Goal: Information Seeking & Learning: Learn about a topic

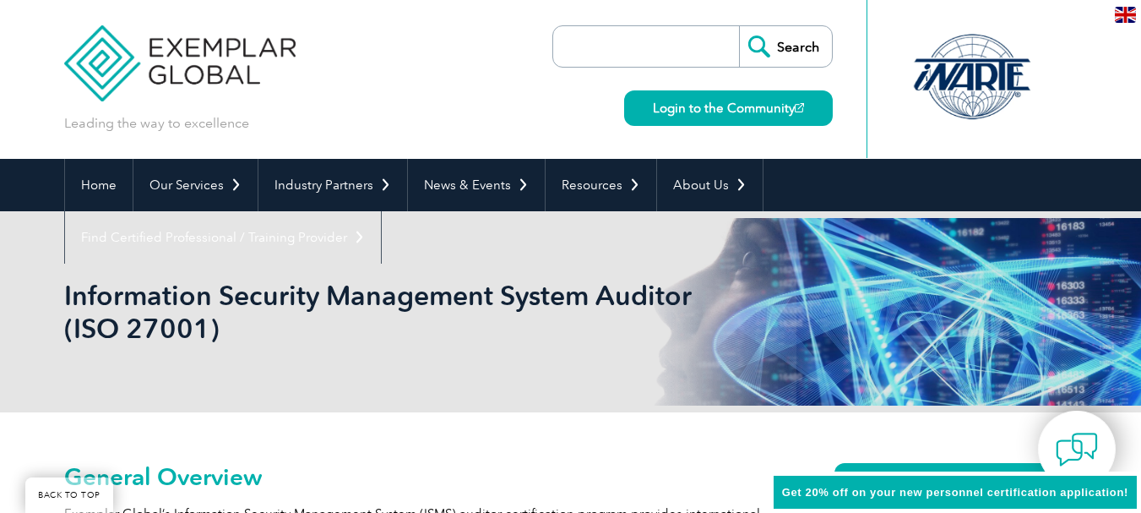
scroll to position [338, 0]
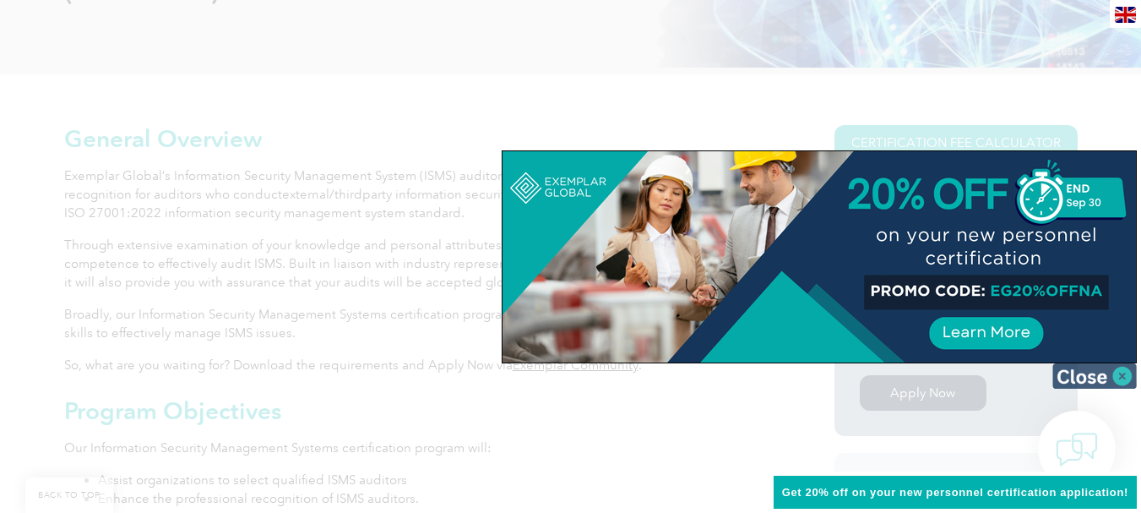
click at [1124, 365] on img at bounding box center [1095, 375] width 84 height 25
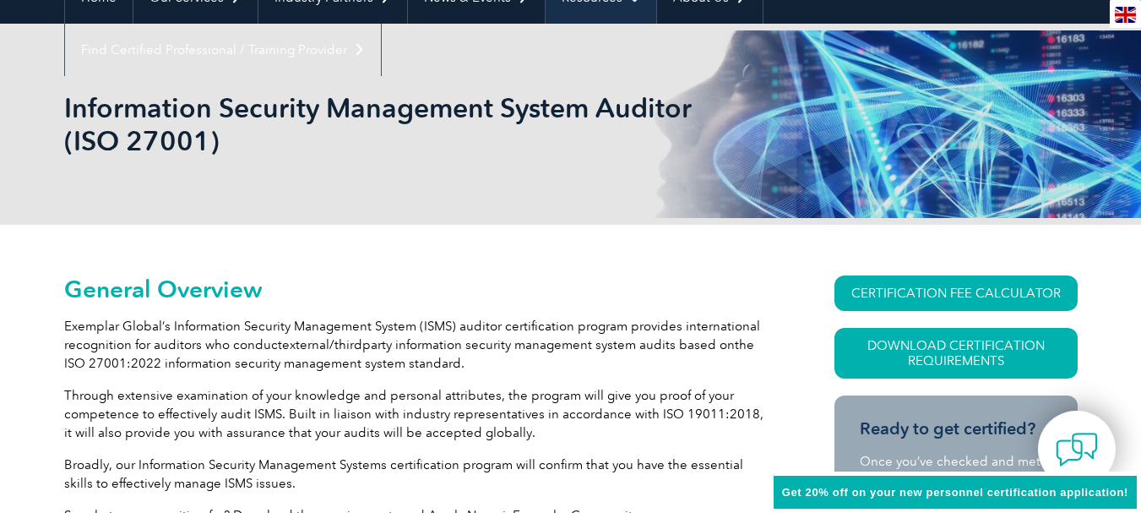
scroll to position [0, 0]
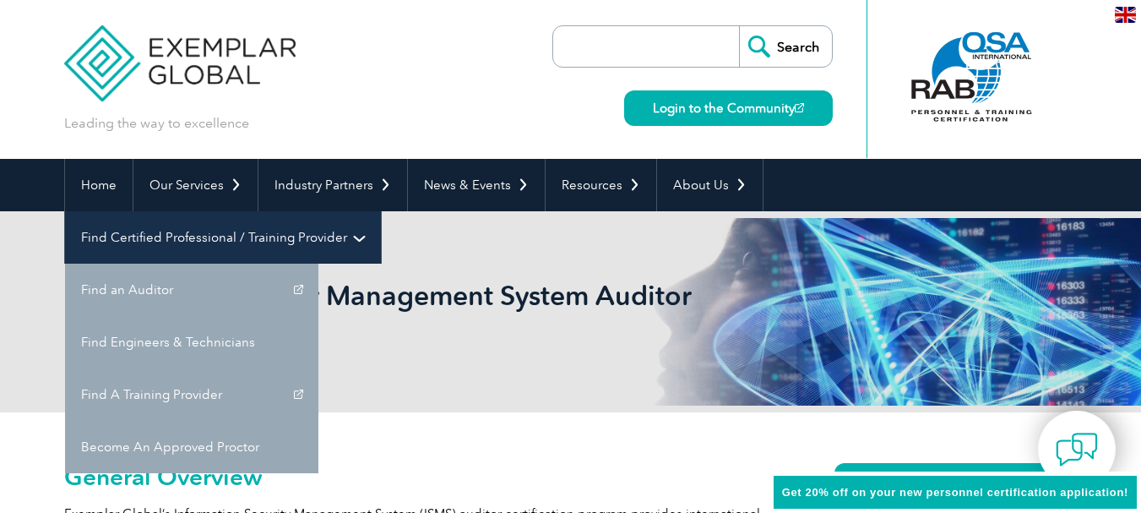
click at [381, 211] on link "Find Certified Professional / Training Provider" at bounding box center [223, 237] width 316 height 52
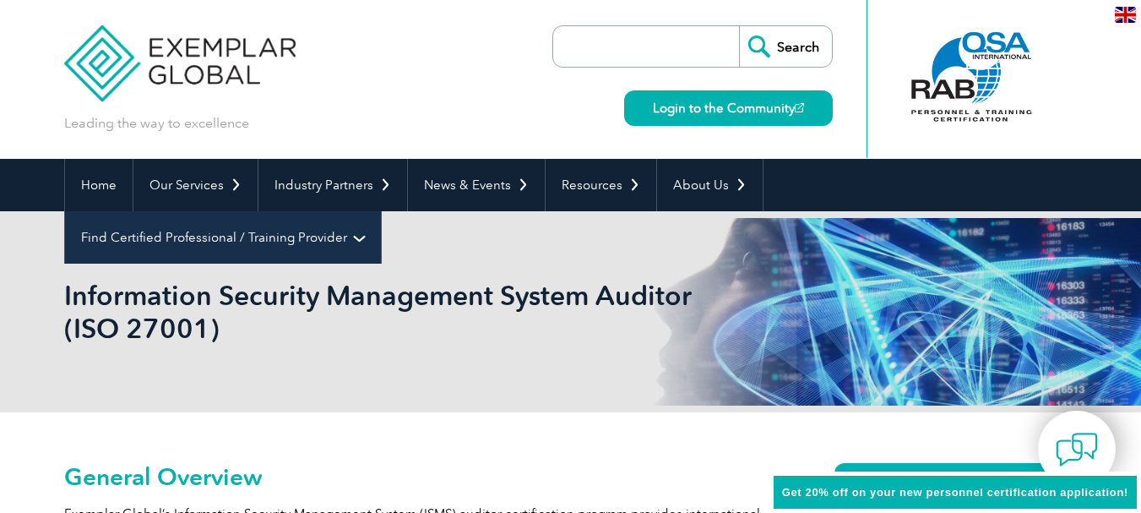
click at [381, 211] on link "Find Certified Professional / Training Provider" at bounding box center [223, 237] width 316 height 52
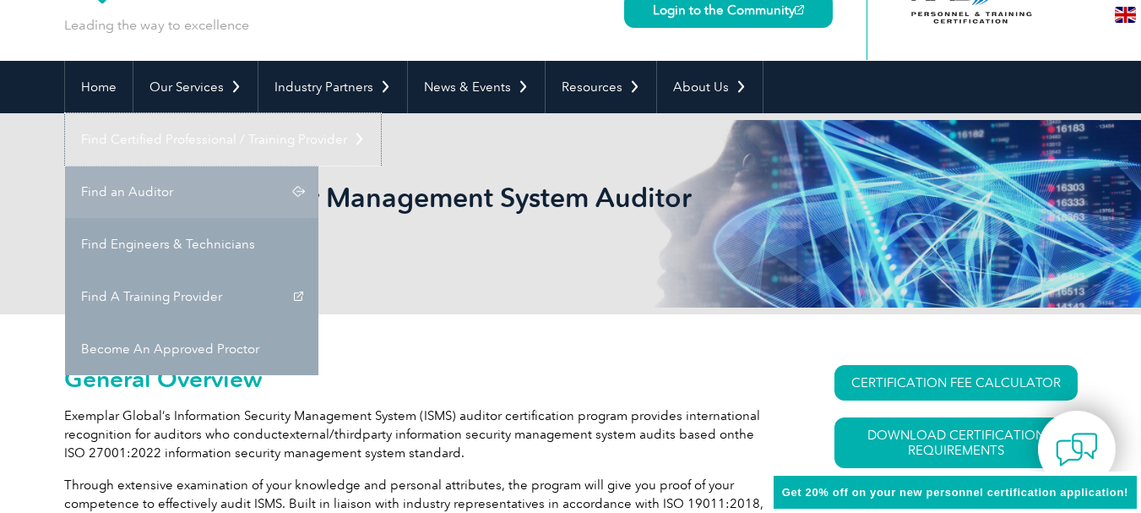
scroll to position [84, 0]
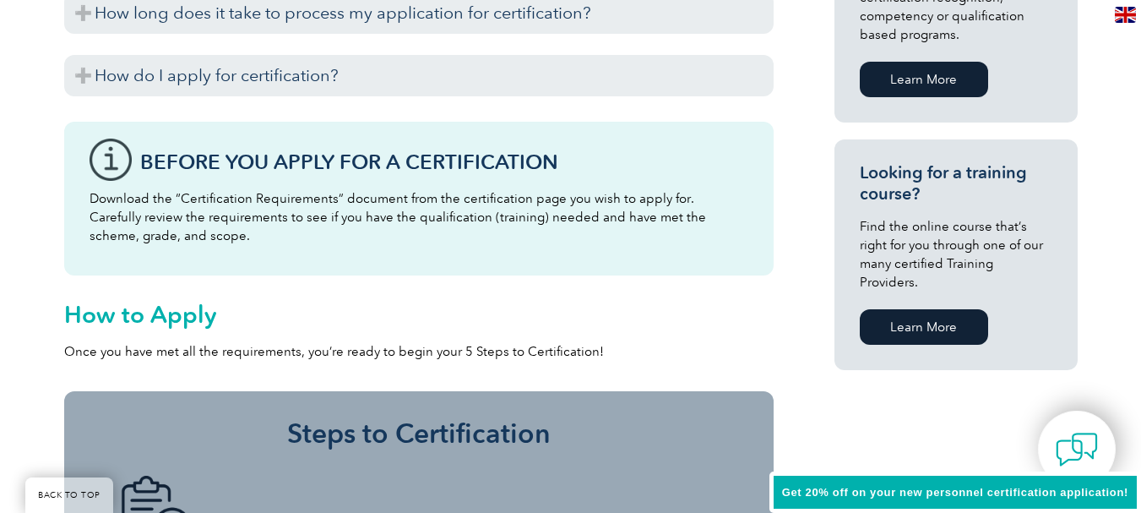
scroll to position [1014, 0]
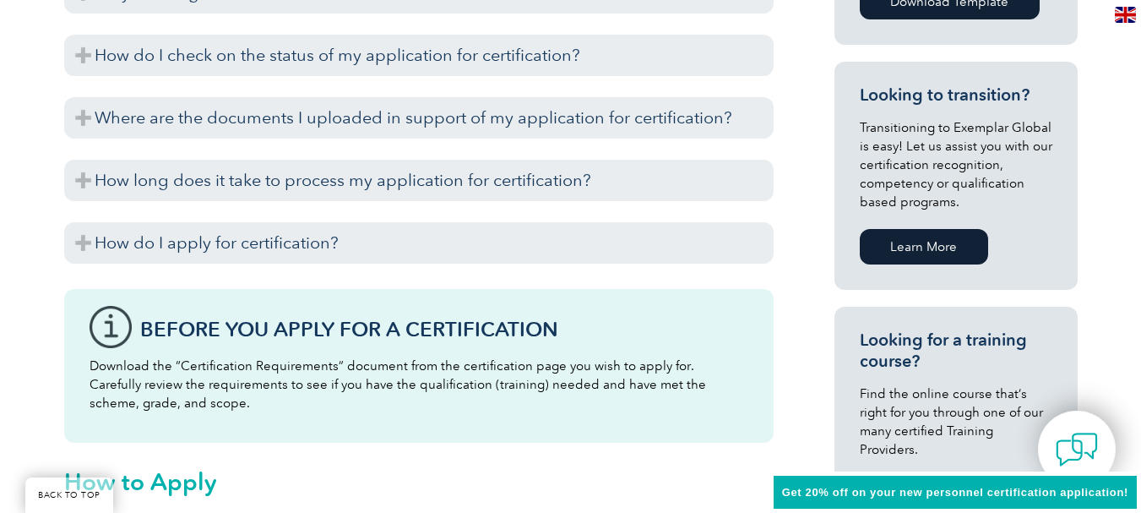
click at [930, 246] on link "Learn More" at bounding box center [924, 246] width 128 height 35
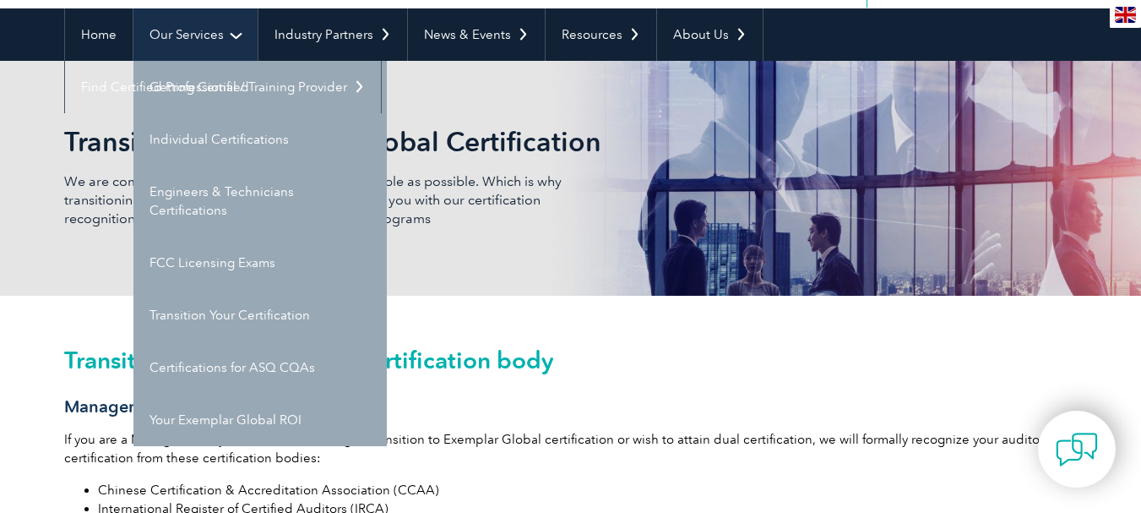
scroll to position [169, 0]
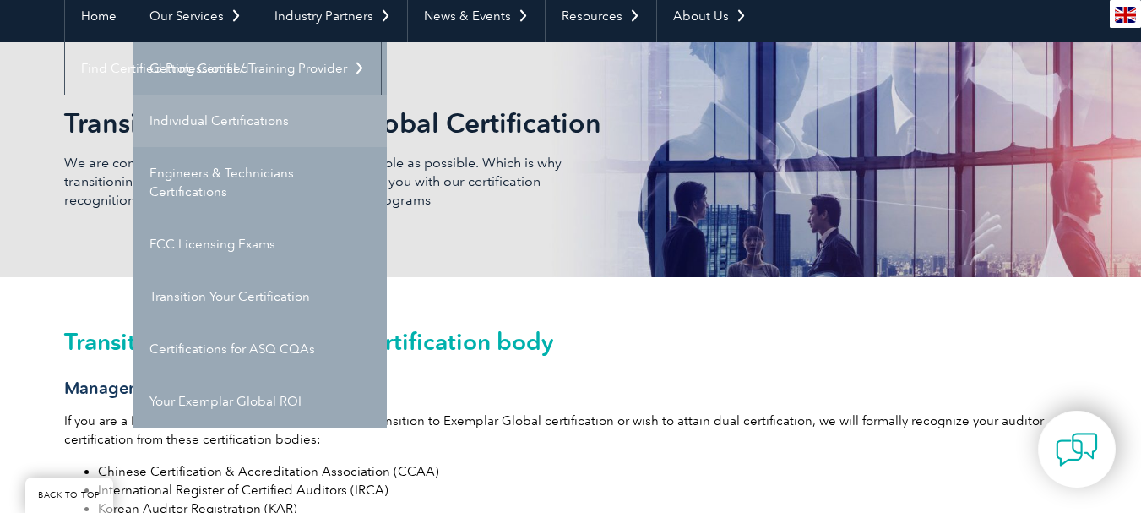
click at [229, 119] on link "Individual Certifications" at bounding box center [259, 121] width 253 height 52
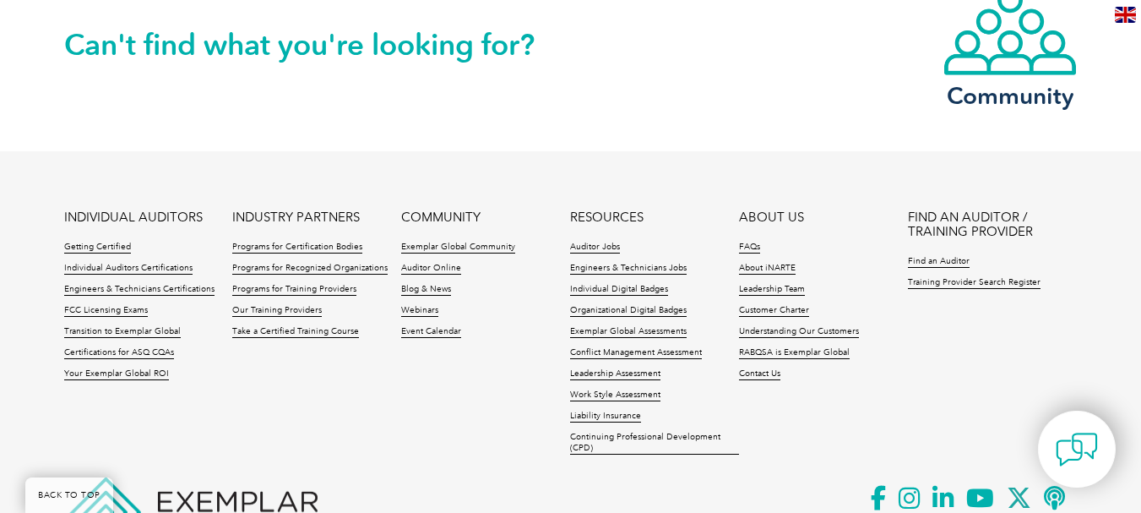
scroll to position [1927, 0]
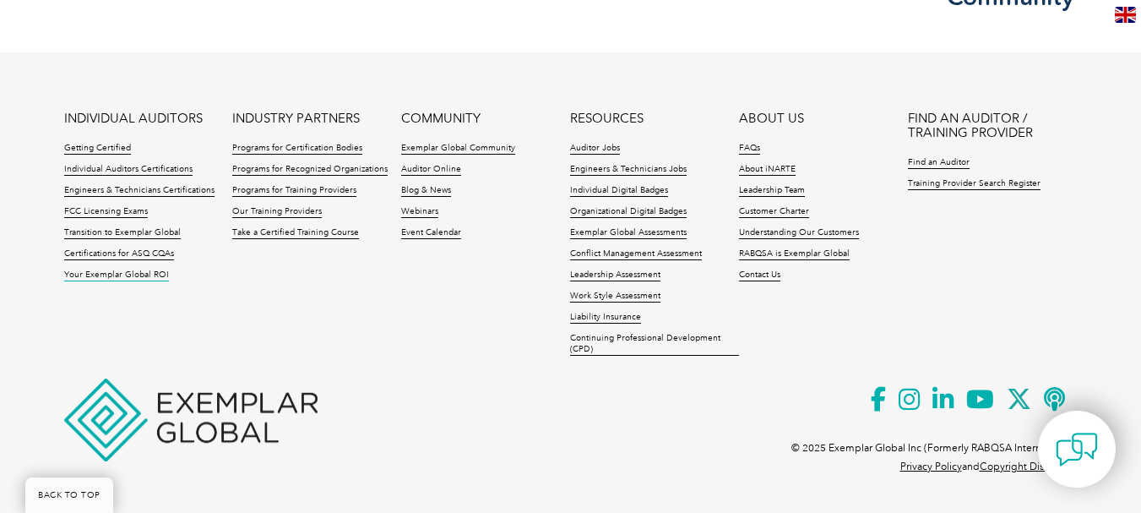
click at [155, 277] on link "Your Exemplar Global ROI" at bounding box center [116, 275] width 105 height 12
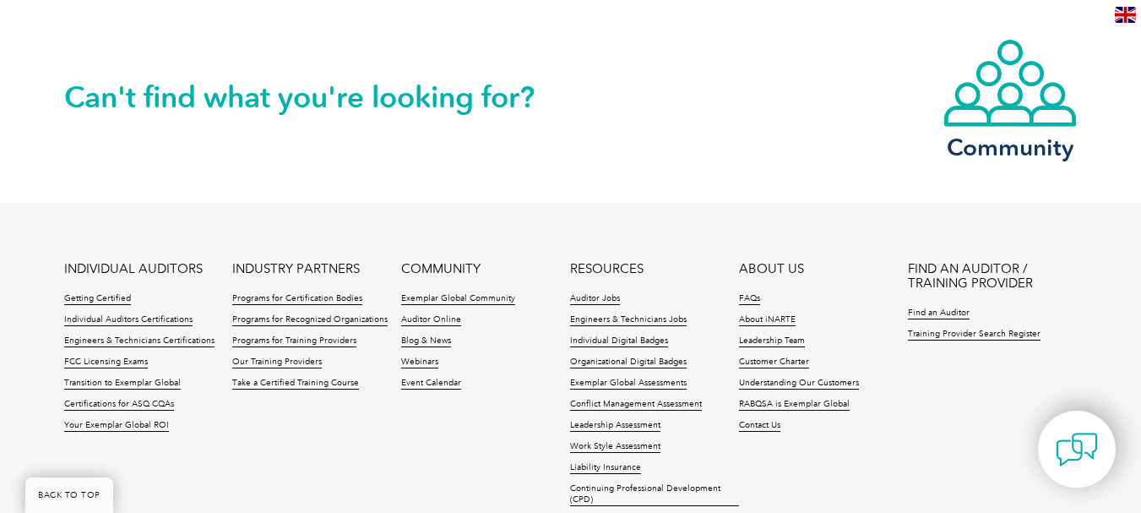
scroll to position [2428, 0]
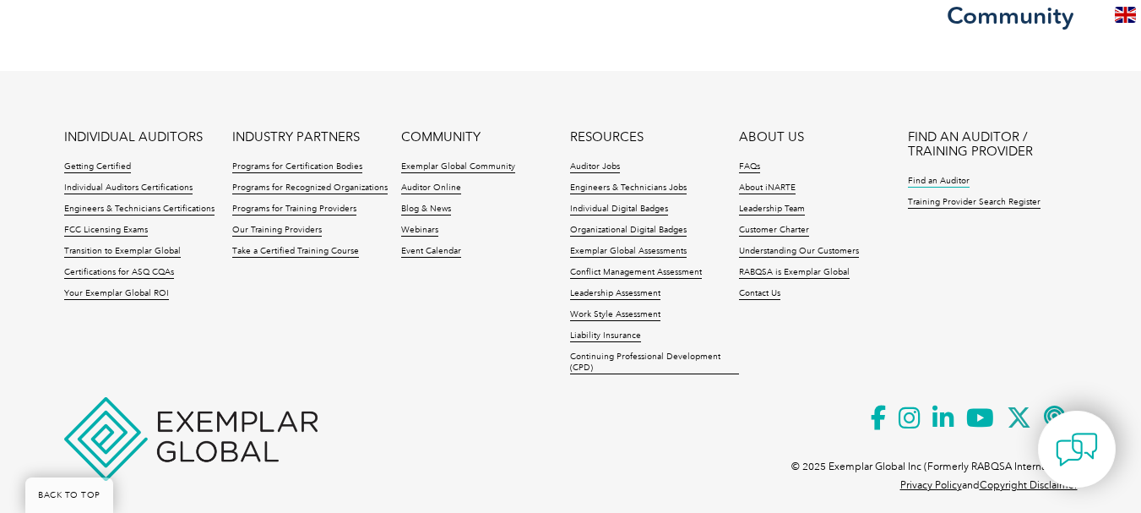
click at [946, 176] on link "Find an Auditor" at bounding box center [939, 182] width 62 height 12
